Goal: Task Accomplishment & Management: Manage account settings

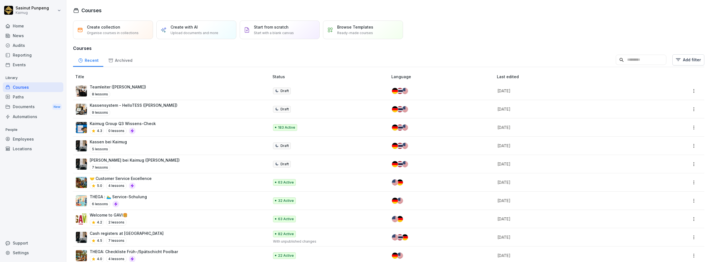
click at [621, 62] on input at bounding box center [640, 60] width 51 height 11
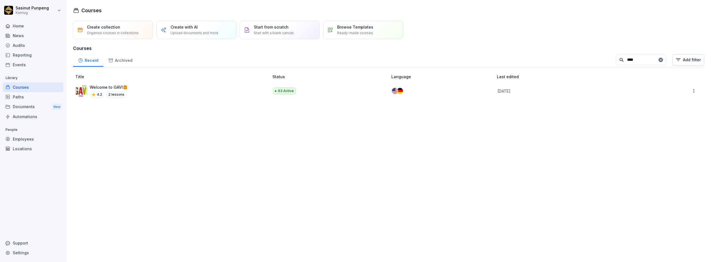
type input "****"
click at [24, 140] on div "Employees" at bounding box center [33, 139] width 61 height 10
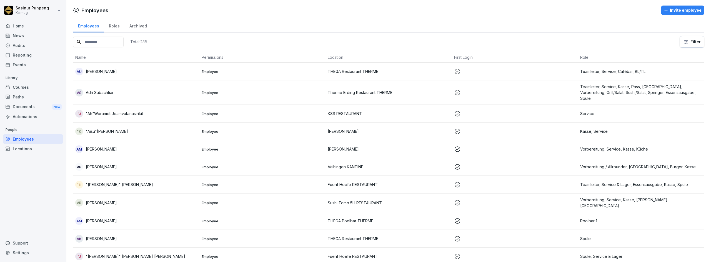
click at [114, 42] on input at bounding box center [98, 42] width 51 height 11
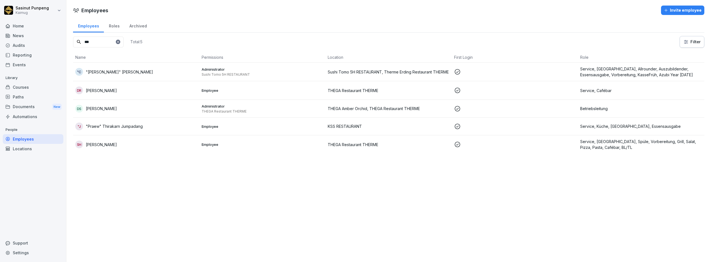
type input "***"
click at [135, 112] on div "DS [PERSON_NAME]" at bounding box center [136, 109] width 122 height 8
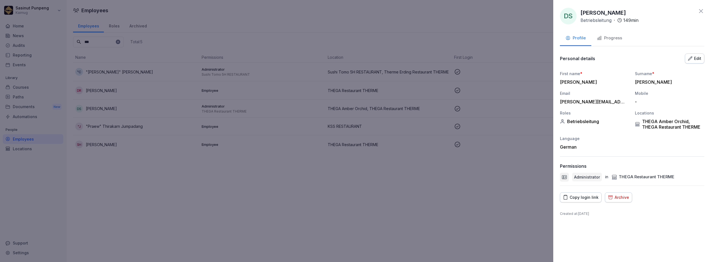
click at [622, 39] on button "Progress" at bounding box center [609, 38] width 36 height 15
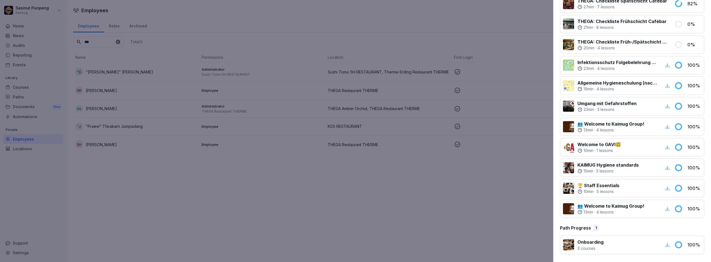
scroll to position [134, 0]
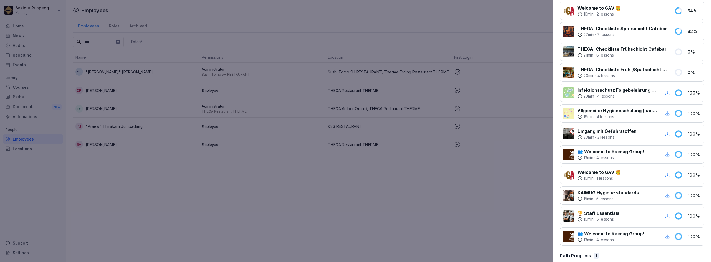
click at [23, 87] on div at bounding box center [355, 131] width 711 height 262
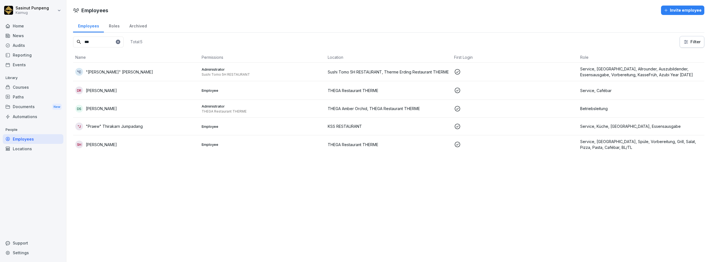
click at [25, 88] on div "Courses" at bounding box center [33, 87] width 61 height 10
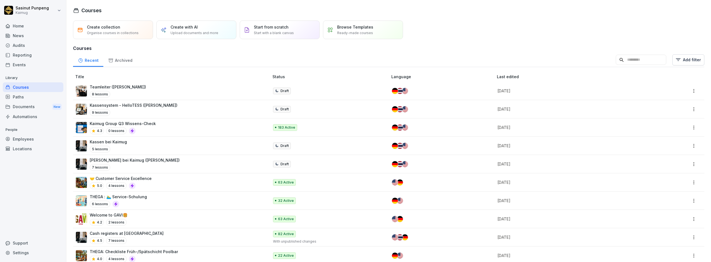
click at [27, 99] on div "Paths" at bounding box center [33, 97] width 61 height 10
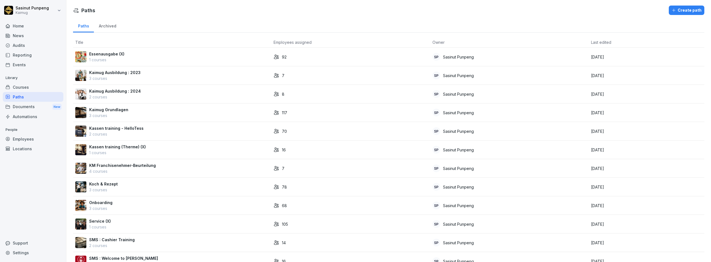
click at [34, 86] on div "Courses" at bounding box center [33, 87] width 61 height 10
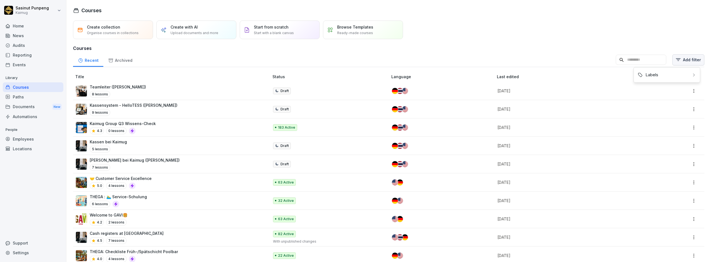
click at [680, 64] on html "Sasinut Punpeng Kaimug Home News Audits Reporting Events Library Courses Paths …" at bounding box center [355, 131] width 711 height 262
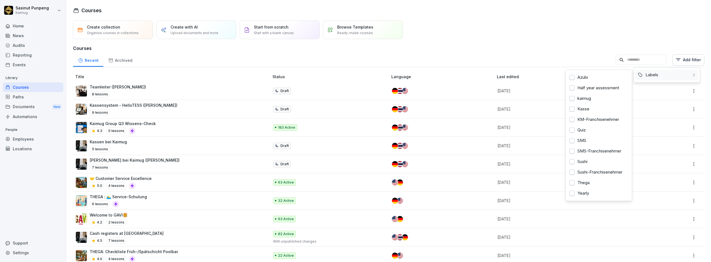
click at [663, 74] on div "Labels" at bounding box center [666, 75] width 63 height 11
click at [579, 196] on div "Yearly" at bounding box center [598, 193] width 63 height 11
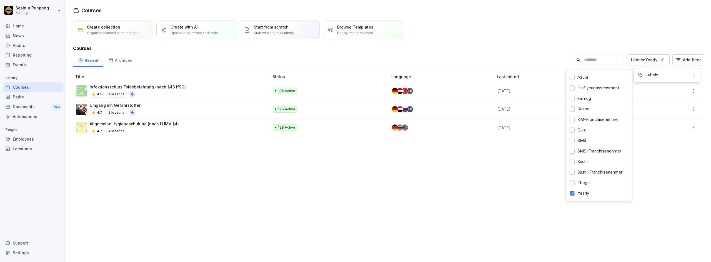
click at [187, 93] on html "Sasinut Punpeng Kaimug Home News Audits Reporting Events Library Courses Paths …" at bounding box center [355, 131] width 711 height 262
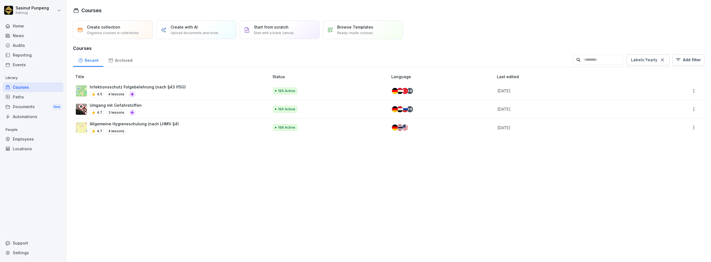
click at [32, 85] on div "Courses" at bounding box center [33, 87] width 61 height 10
click at [33, 140] on div "Employees" at bounding box center [33, 139] width 61 height 10
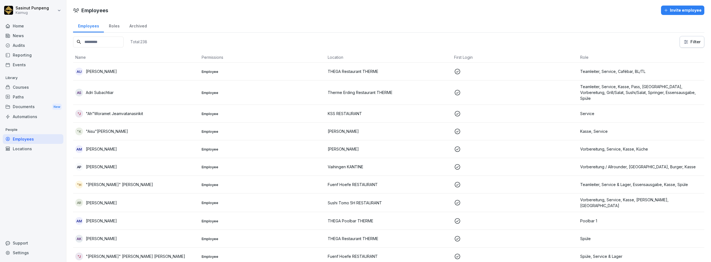
click at [684, 39] on html "Sasinut Punpeng Kaimug Home News Audits Reporting Events Library Courses Paths …" at bounding box center [355, 131] width 711 height 262
type input "***"
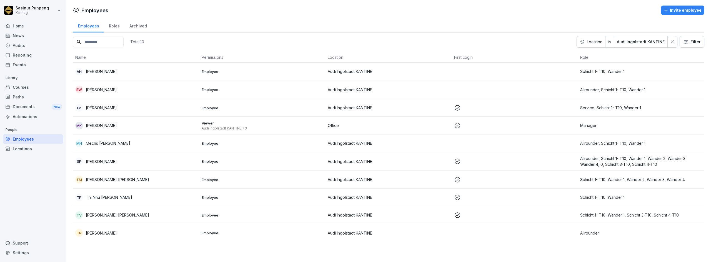
click at [670, 42] on icon at bounding box center [672, 42] width 4 height 4
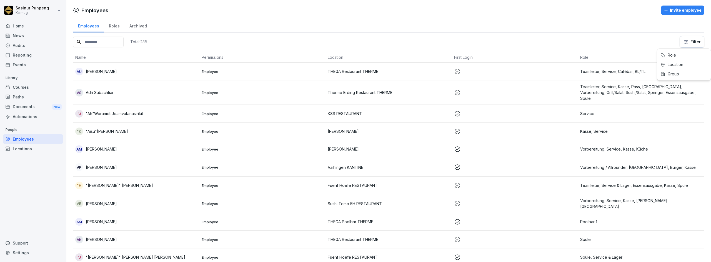
click at [690, 44] on html "Sasinut Punpeng Kaimug Home News Audits Reporting Events Library Courses Paths …" at bounding box center [355, 131] width 711 height 262
type input "***"
click at [92, 40] on html "Sasinut Punpeng Kaimug Home News Audits Reporting Events Library Courses Paths …" at bounding box center [355, 131] width 711 height 262
click at [100, 42] on input at bounding box center [98, 42] width 51 height 11
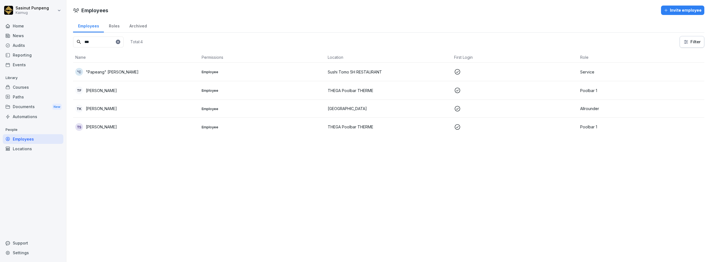
type input "***"
